Goal: Navigation & Orientation: Find specific page/section

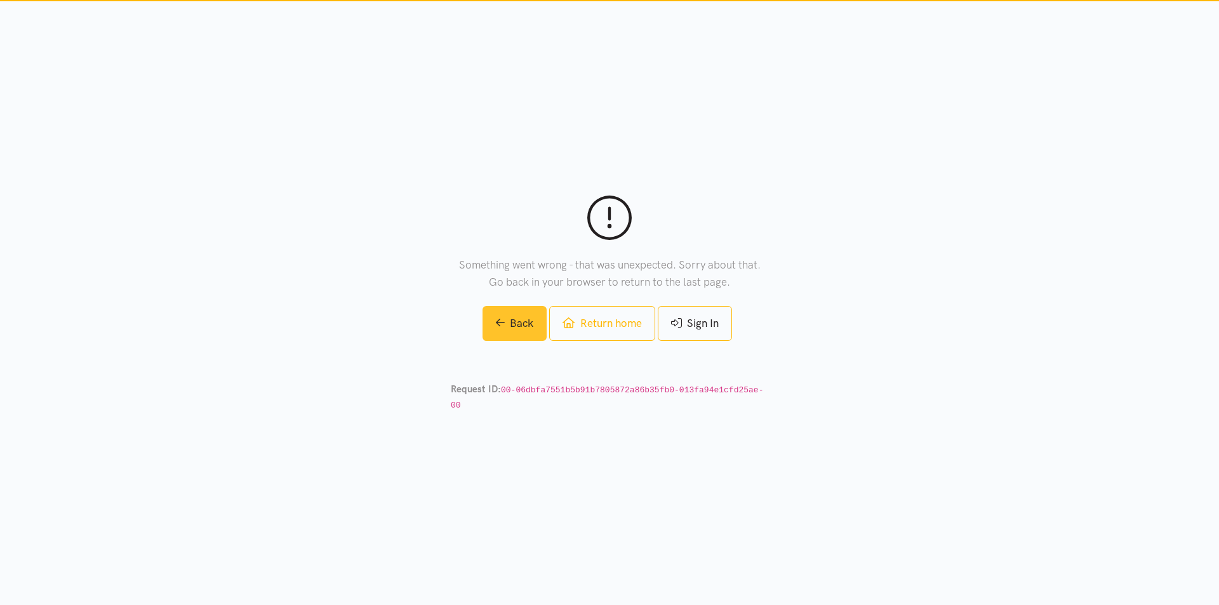
click at [505, 329] on link "Back" at bounding box center [515, 323] width 65 height 35
click at [722, 337] on link "Sign In" at bounding box center [695, 323] width 74 height 35
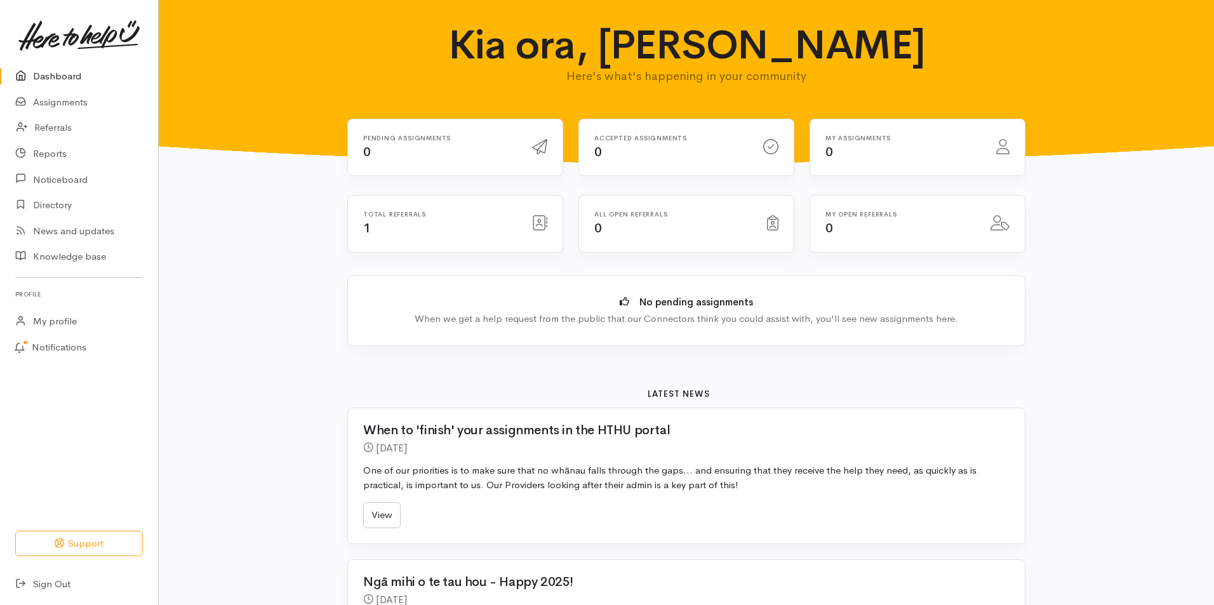
click at [469, 225] on div "Total referrals 1" at bounding box center [440, 224] width 169 height 26
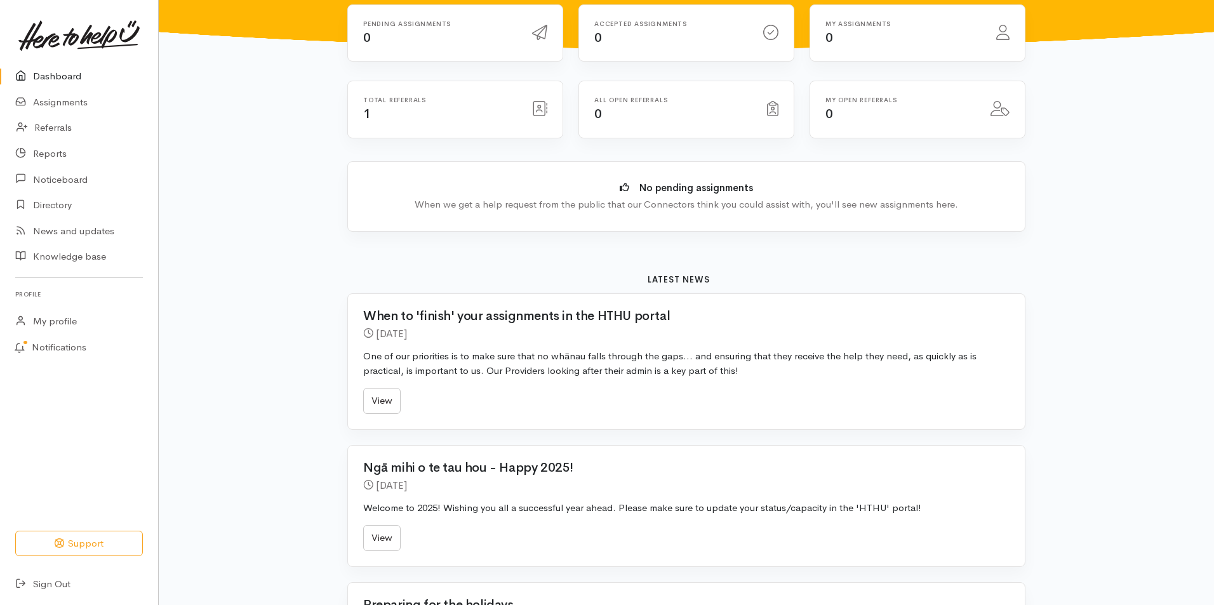
scroll to position [127, 0]
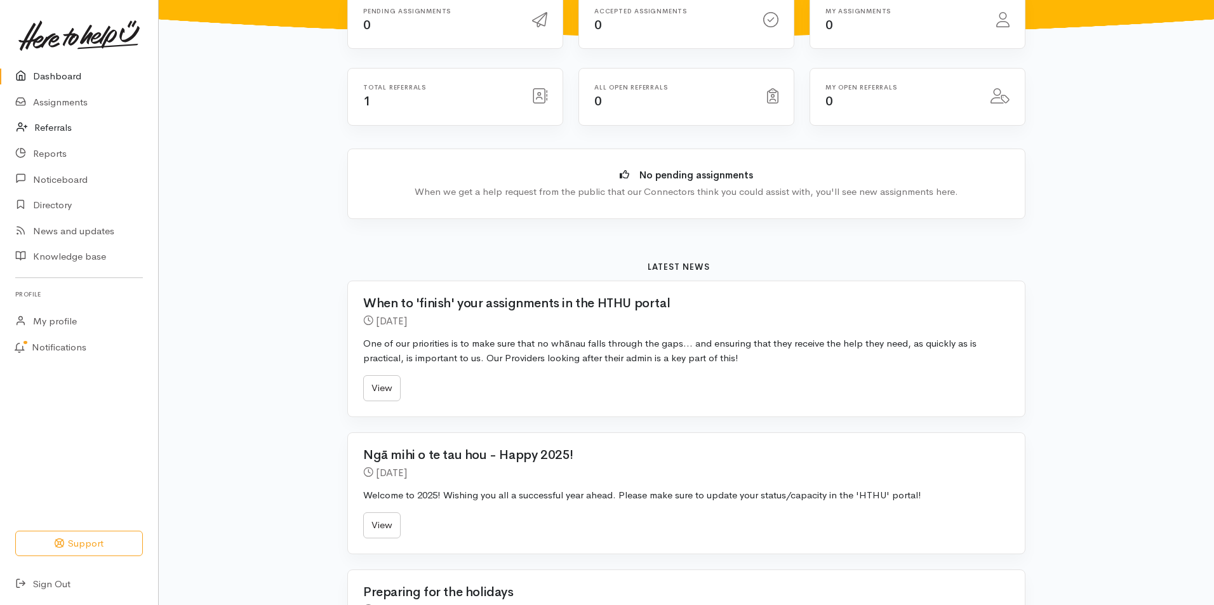
click at [59, 129] on link "Referrals" at bounding box center [79, 128] width 158 height 26
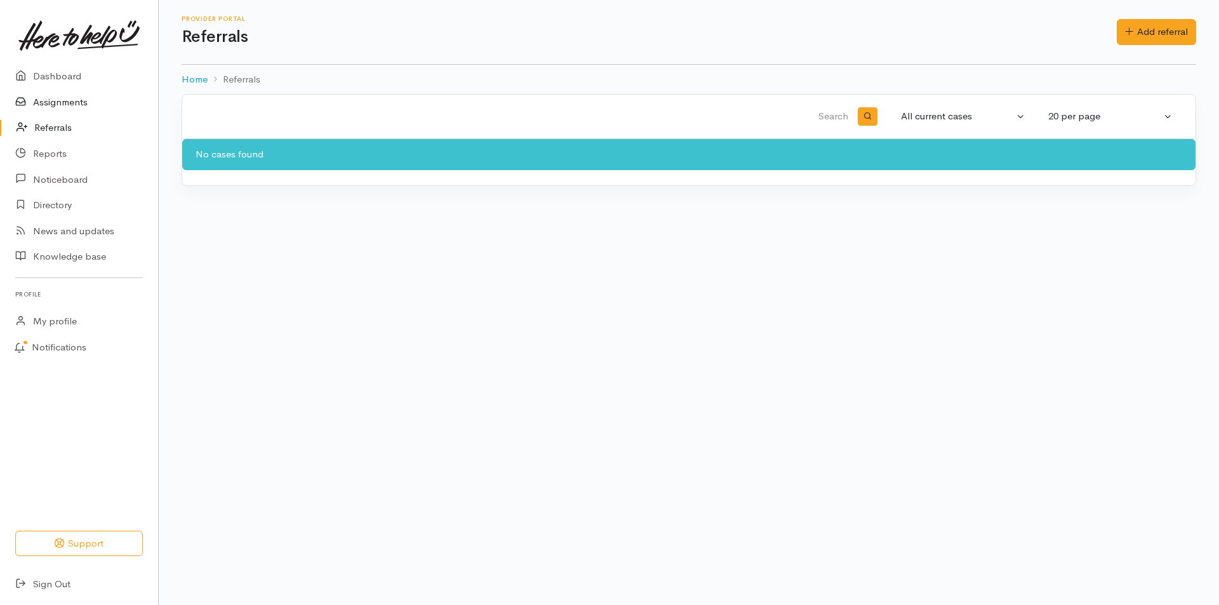
click at [68, 99] on link "Assignments" at bounding box center [79, 103] width 158 height 26
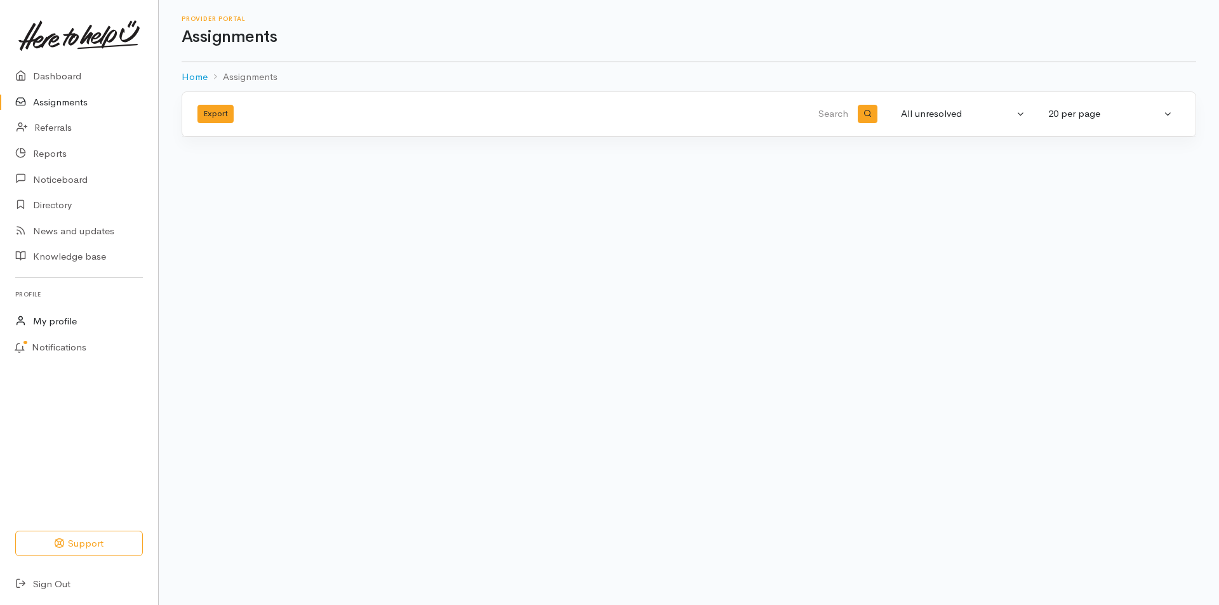
click at [69, 318] on link "My profile" at bounding box center [79, 322] width 158 height 26
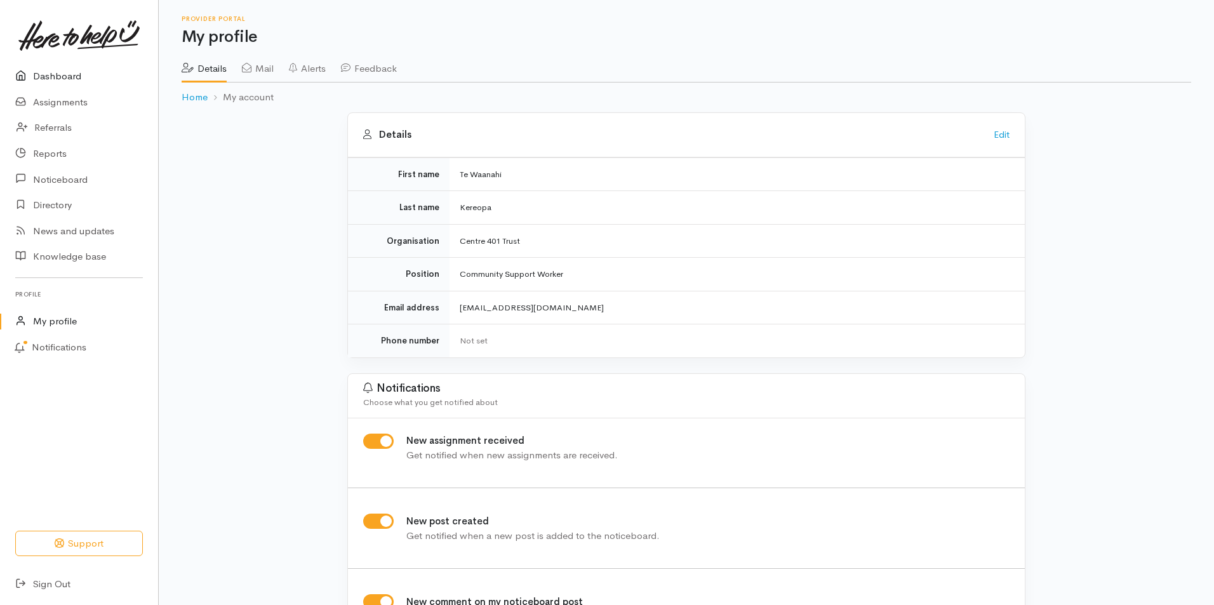
click at [80, 77] on link "Dashboard" at bounding box center [79, 77] width 158 height 26
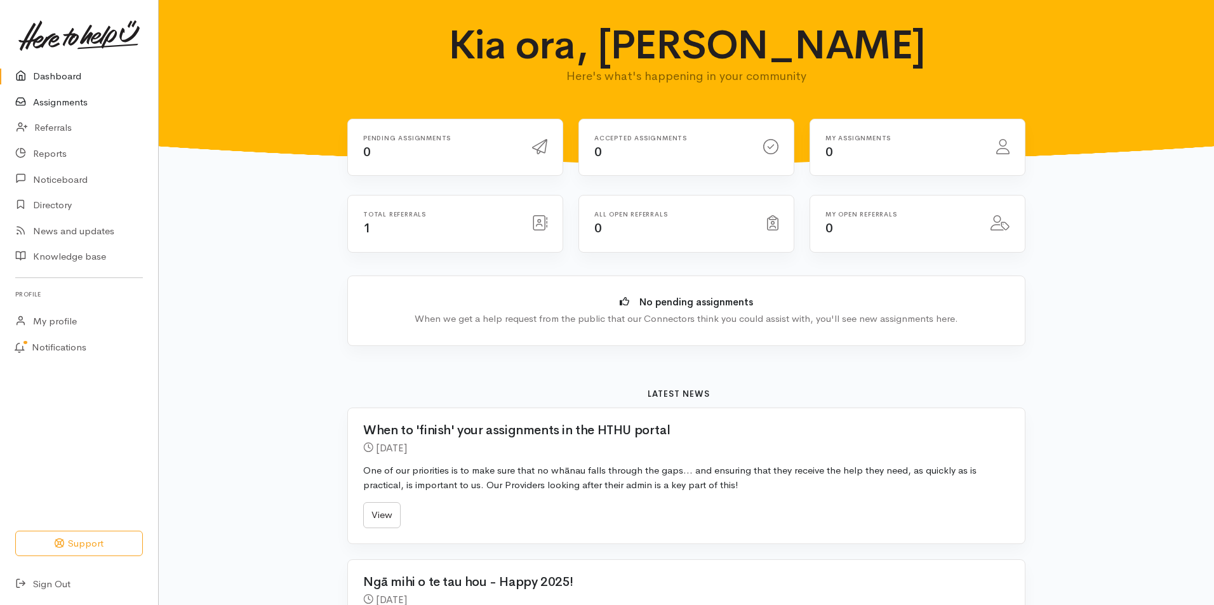
click at [72, 104] on link "Assignments" at bounding box center [79, 103] width 158 height 26
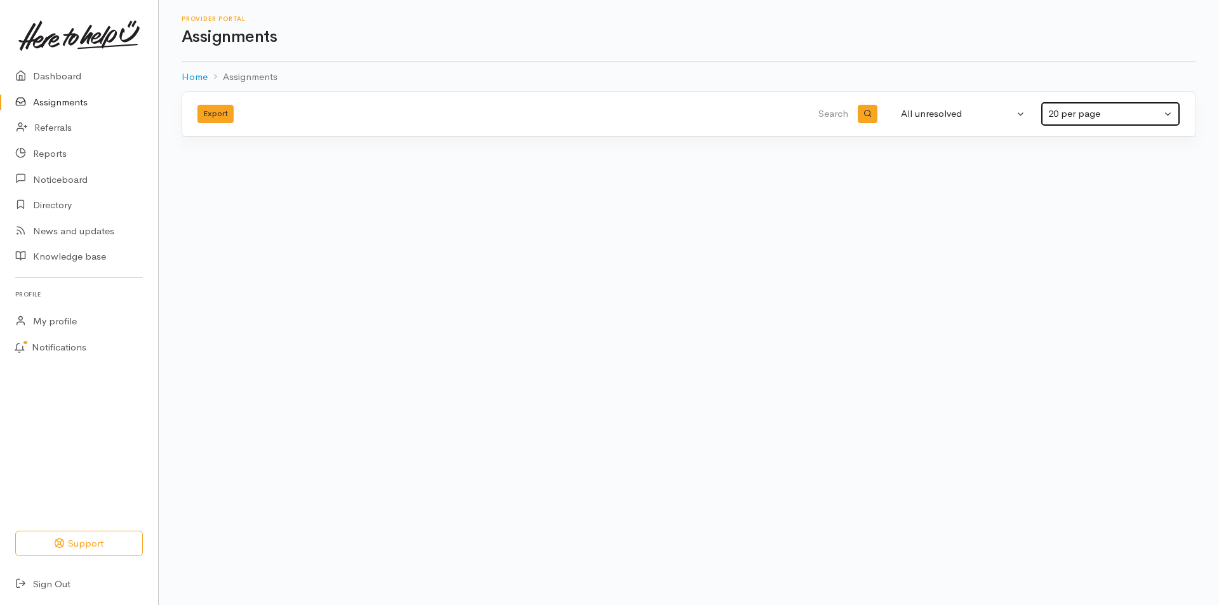
click at [1066, 113] on div "20 per page" at bounding box center [1104, 114] width 113 height 15
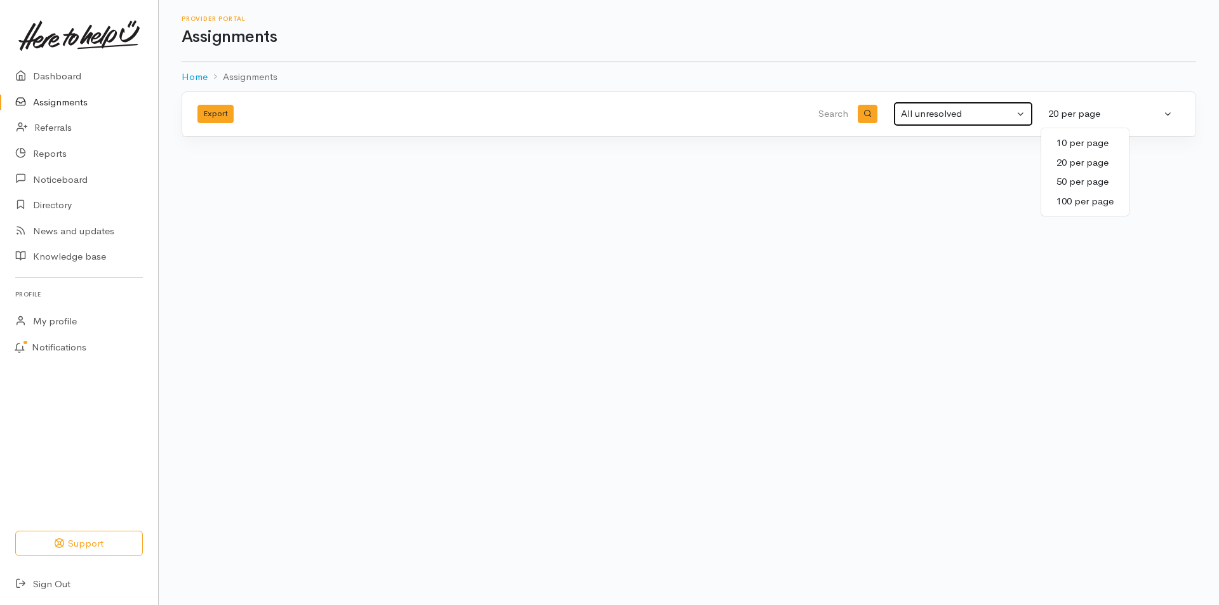
click at [939, 108] on div "All unresolved" at bounding box center [957, 114] width 113 height 15
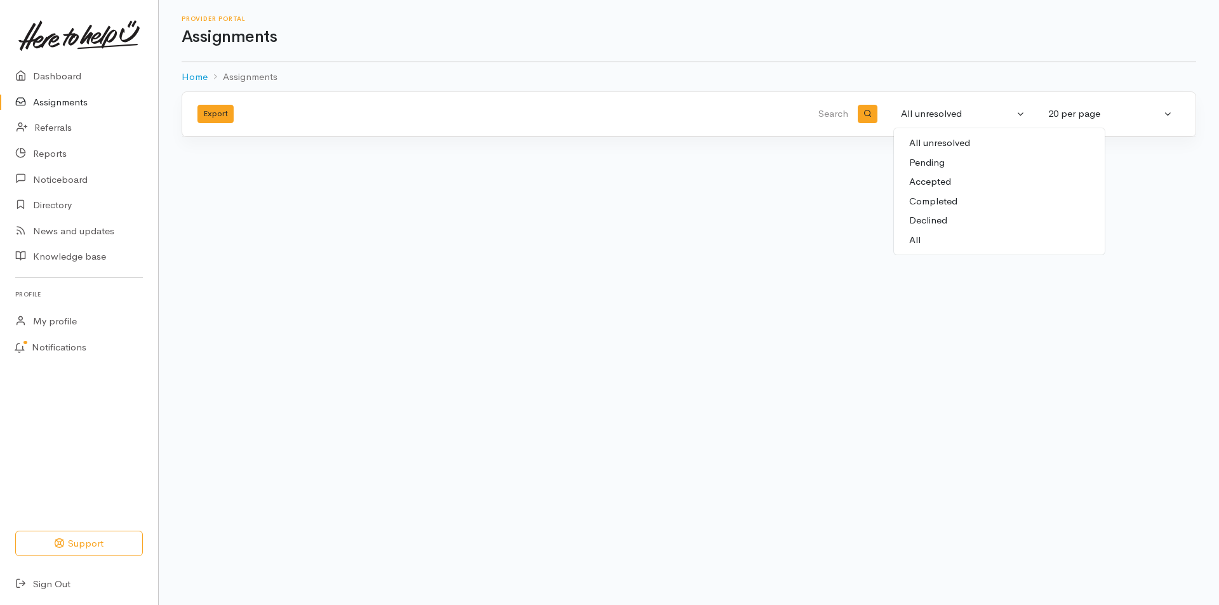
click at [565, 145] on div "Export All unresolved Pending Accepted Completed Declined All All unresolved Al…" at bounding box center [689, 121] width 1060 height 61
click at [231, 111] on button "Export" at bounding box center [215, 114] width 36 height 18
click at [222, 118] on button "Export" at bounding box center [215, 114] width 36 height 18
click at [59, 324] on link "My profile" at bounding box center [79, 322] width 158 height 26
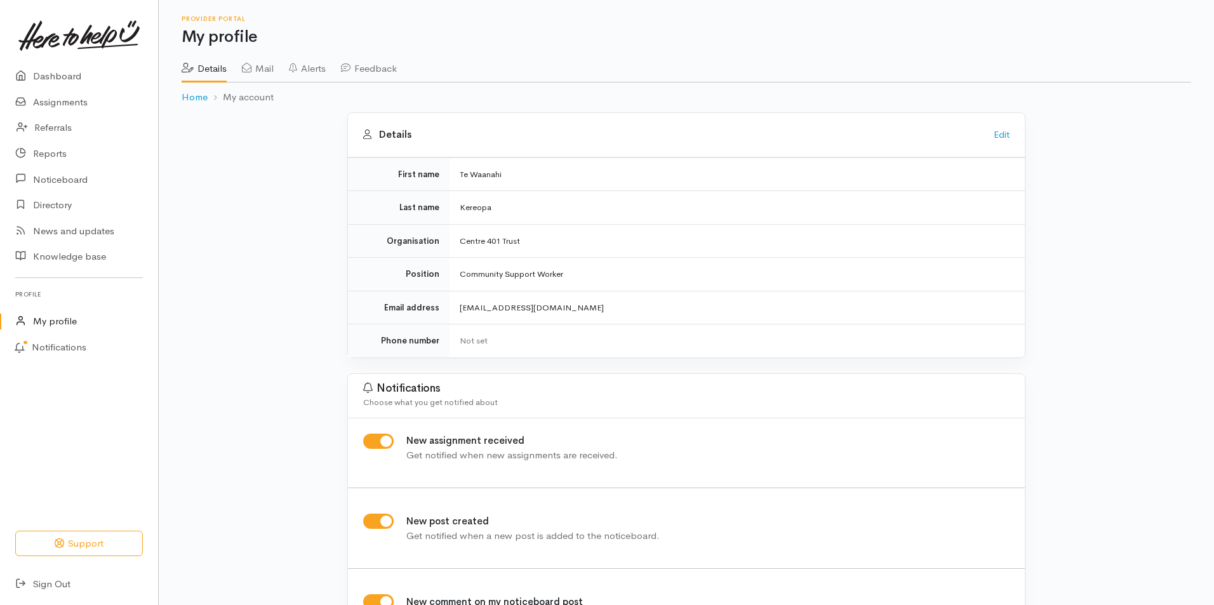
click at [262, 67] on link "Mail" at bounding box center [258, 64] width 32 height 36
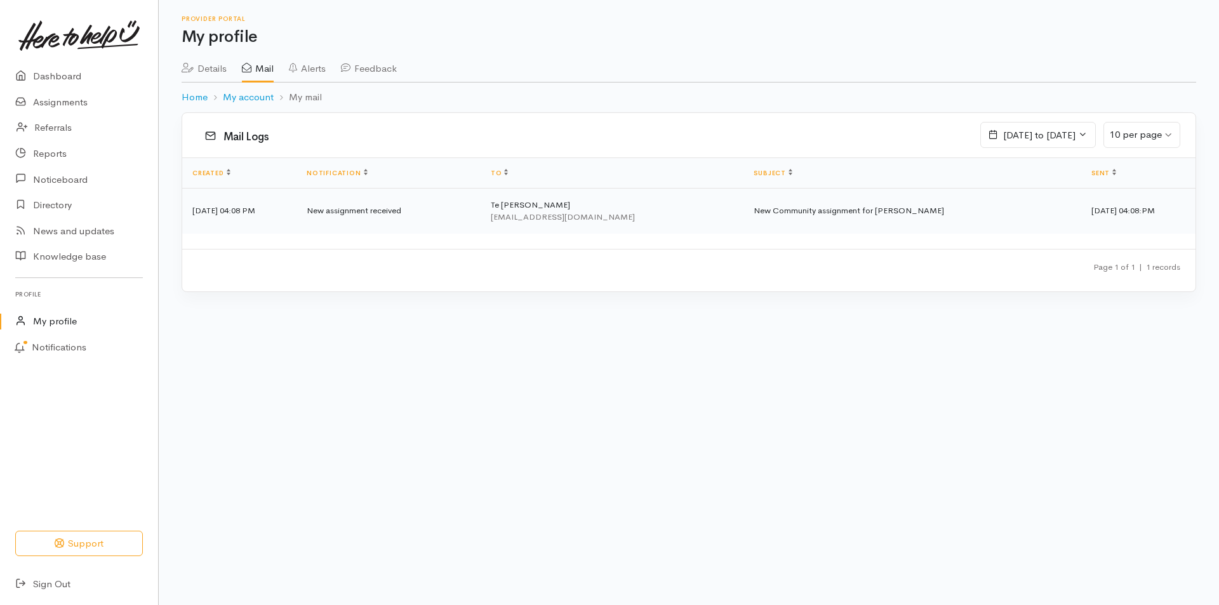
click at [760, 211] on td "New Community assignment for Penny Grey" at bounding box center [913, 211] width 338 height 46
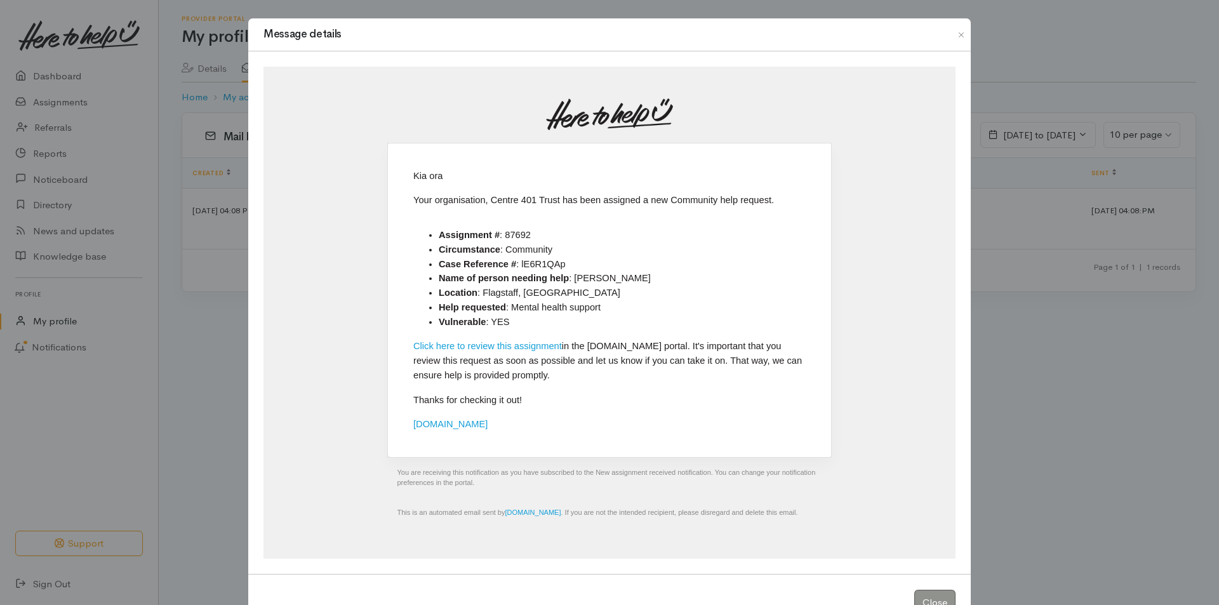
scroll to position [44, 0]
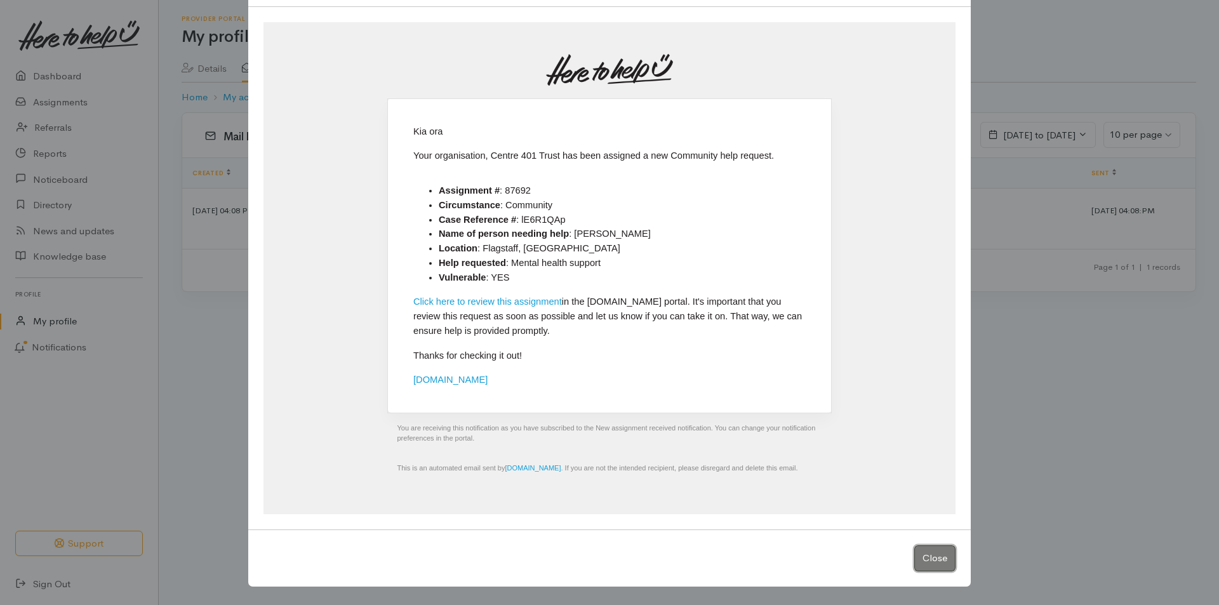
click at [916, 549] on button "Close" at bounding box center [934, 558] width 41 height 26
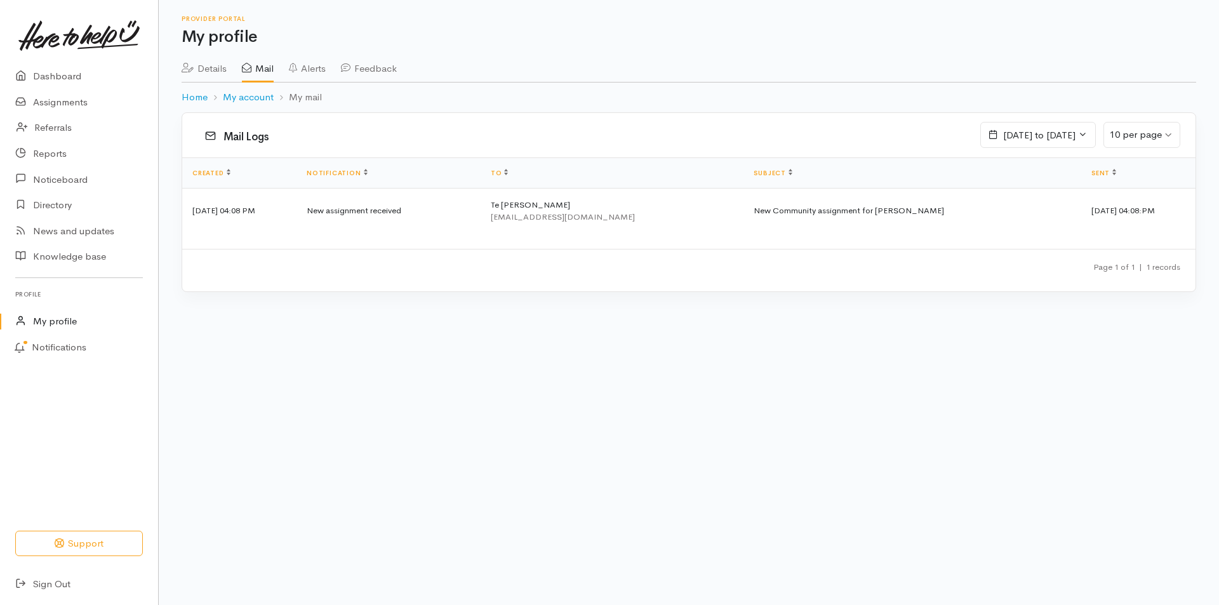
click at [315, 69] on link "Alerts" at bounding box center [307, 64] width 37 height 36
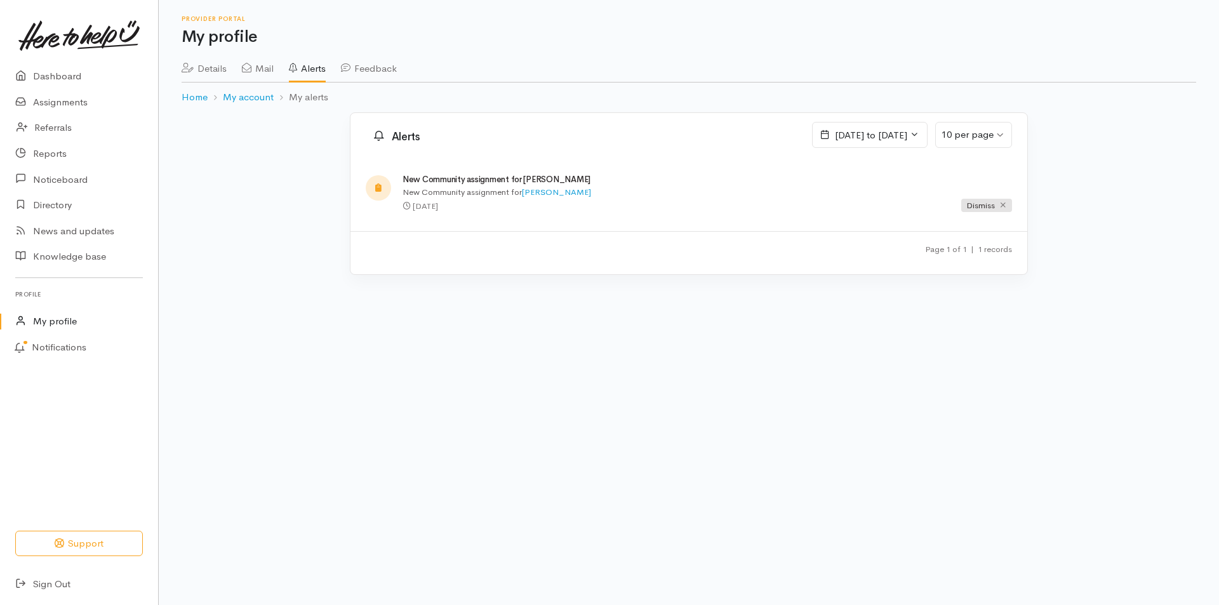
click at [381, 72] on link "Feedback" at bounding box center [369, 64] width 56 height 36
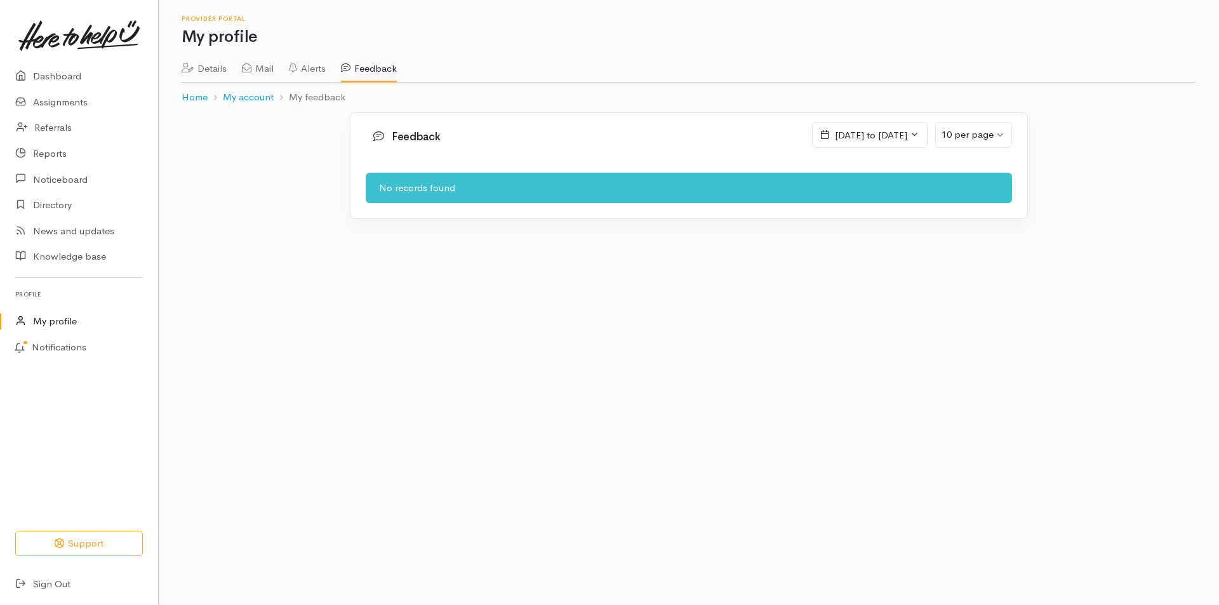
click at [310, 68] on link "Alerts" at bounding box center [307, 64] width 37 height 36
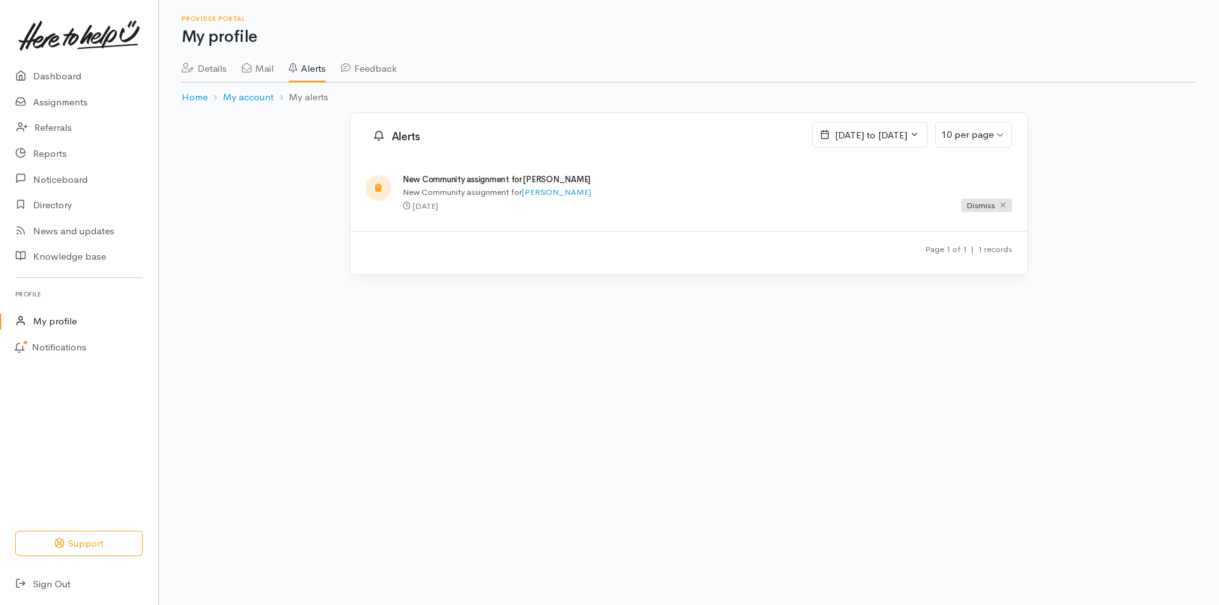
click at [251, 69] on icon at bounding box center [247, 68] width 10 height 10
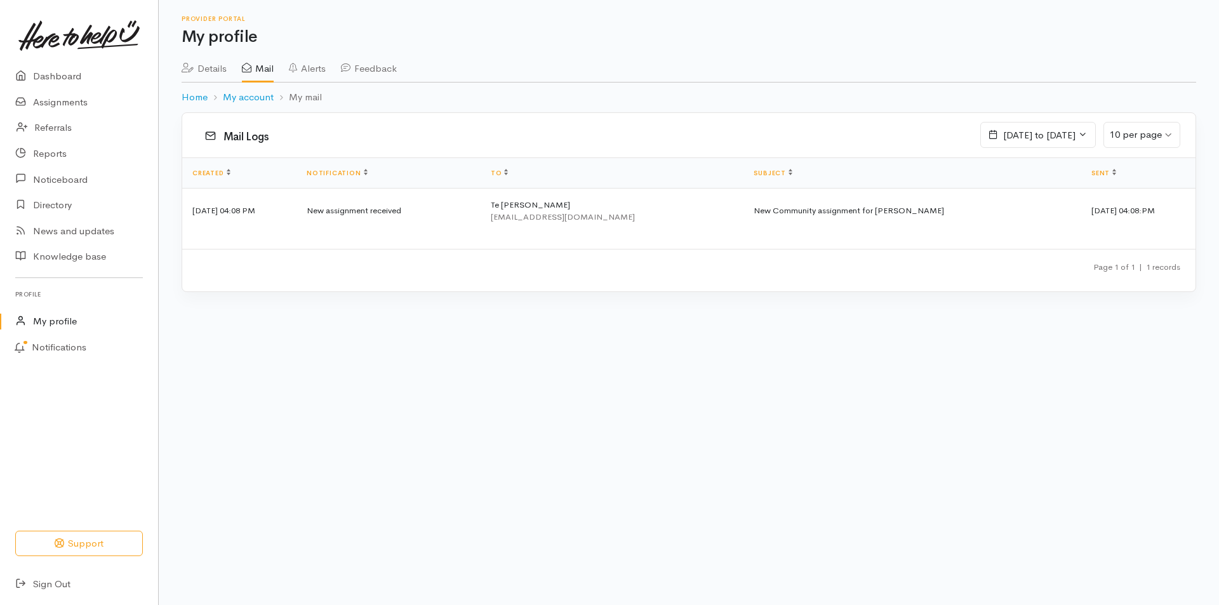
click at [206, 62] on link "Details" at bounding box center [204, 64] width 45 height 36
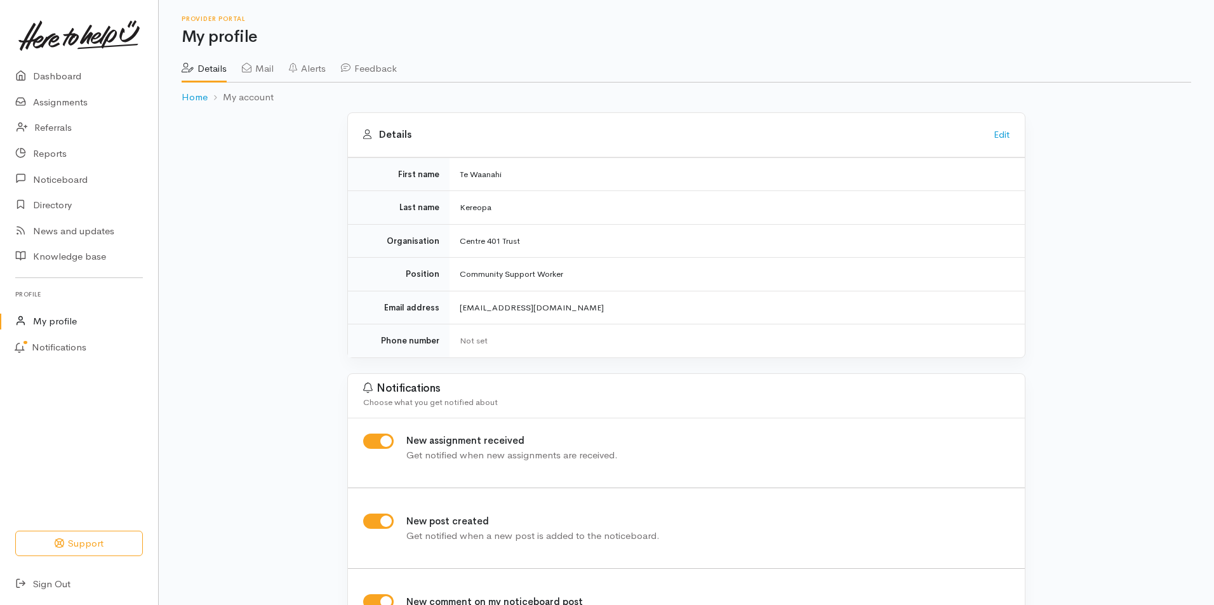
click at [185, 66] on icon at bounding box center [188, 68] width 12 height 10
click at [61, 104] on link "Assignments" at bounding box center [79, 103] width 158 height 26
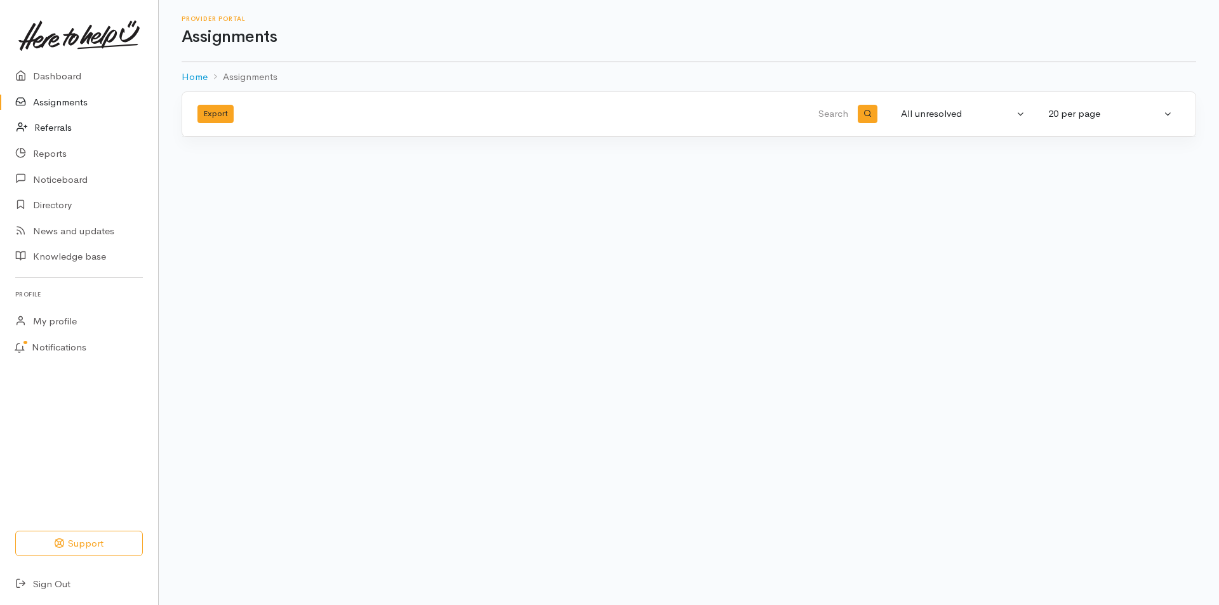
click at [65, 125] on link "Referrals" at bounding box center [79, 128] width 158 height 26
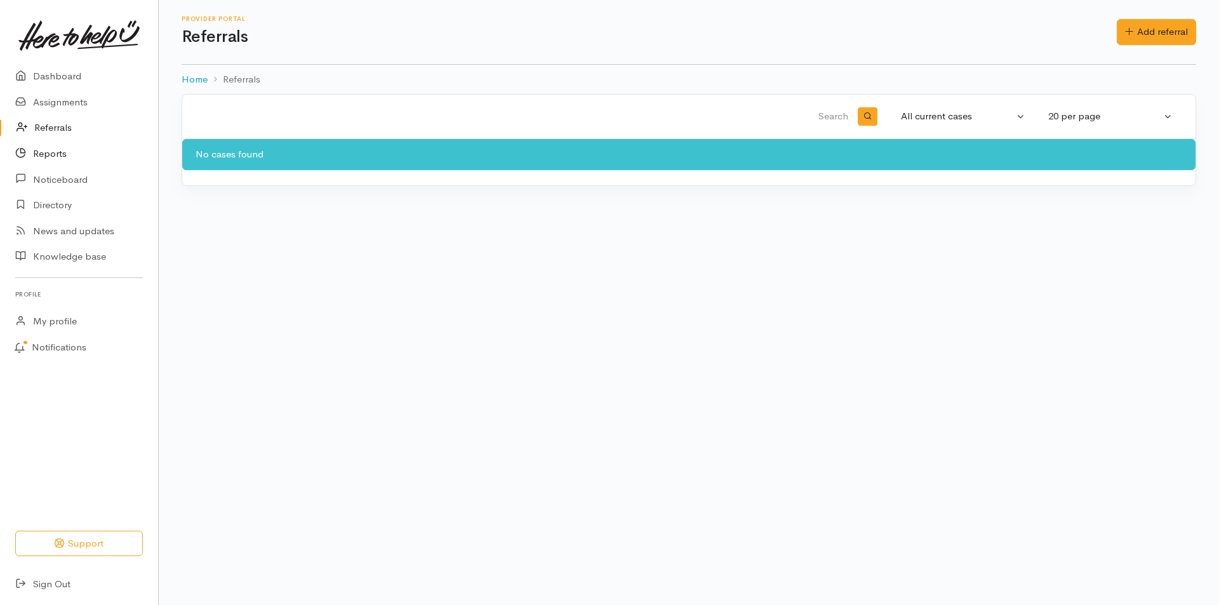
click at [60, 150] on link "Reports" at bounding box center [79, 154] width 158 height 26
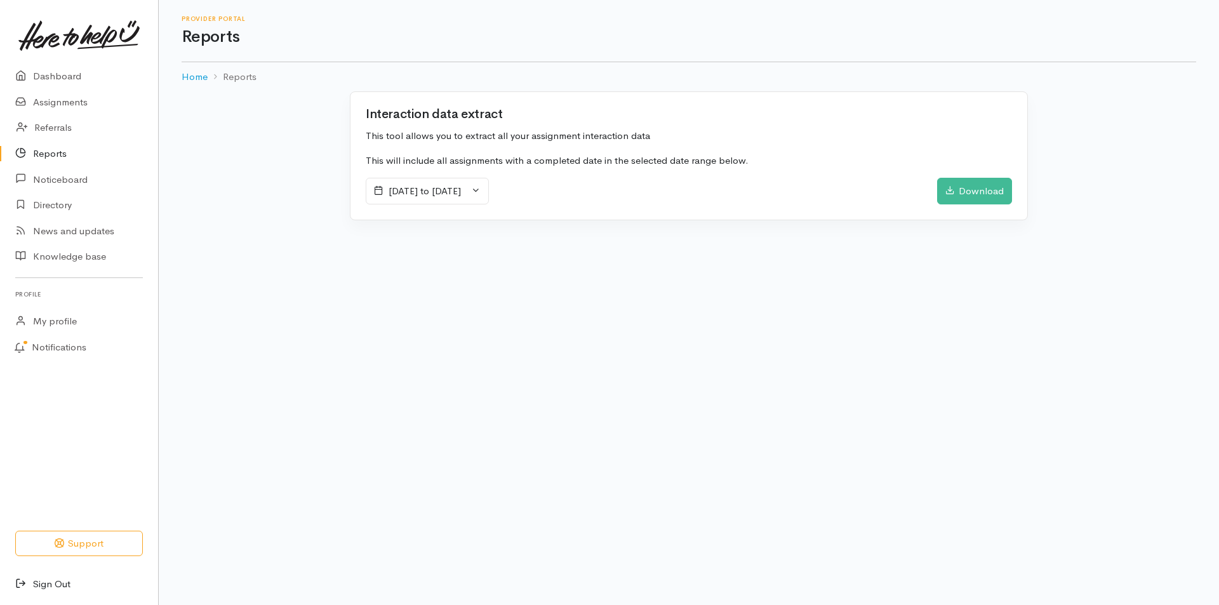
click at [57, 588] on link "Sign Out" at bounding box center [79, 585] width 158 height 26
